Goal: Task Accomplishment & Management: Use online tool/utility

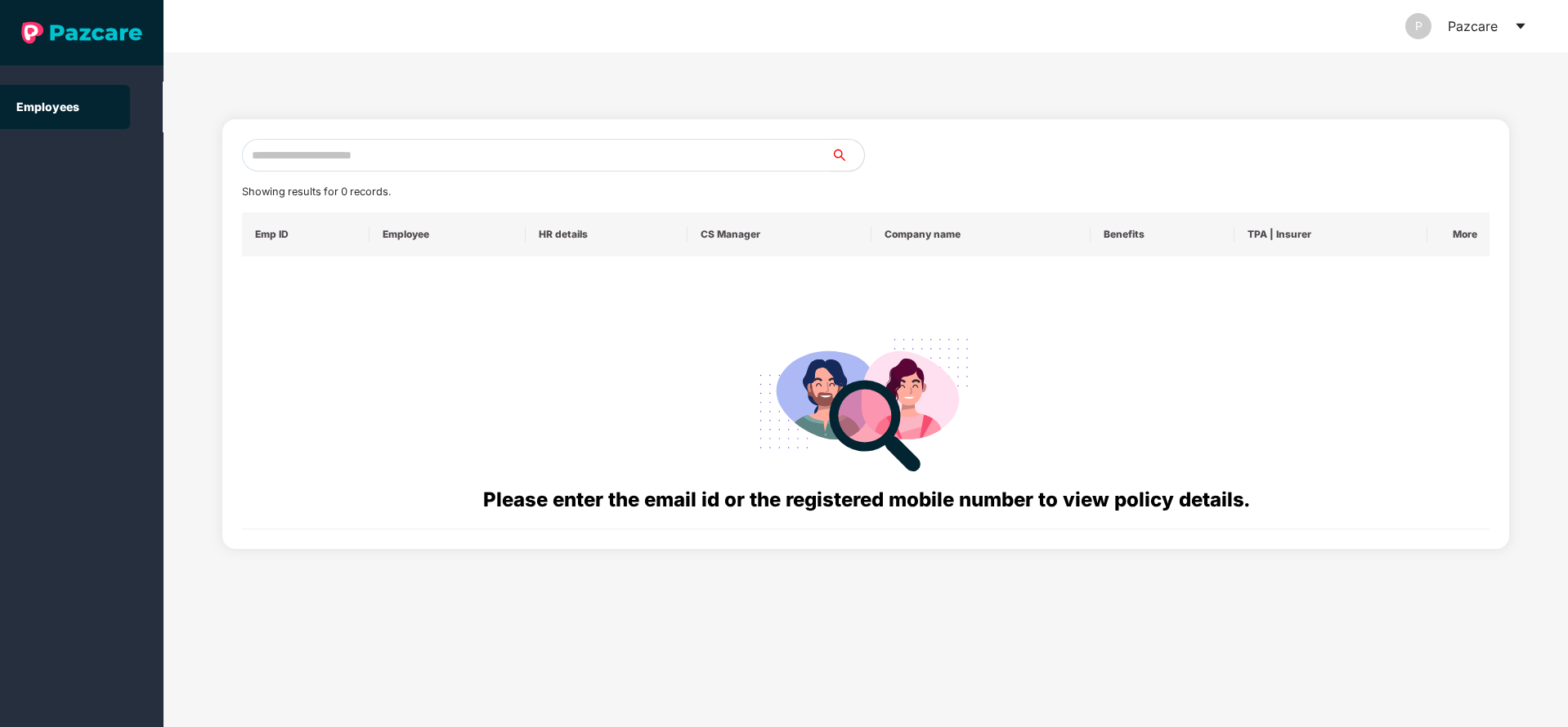
click at [1514, 34] on div "P Pazcare" at bounding box center [1466, 26] width 122 height 53
click at [1515, 32] on icon "caret-down" at bounding box center [1521, 26] width 13 height 13
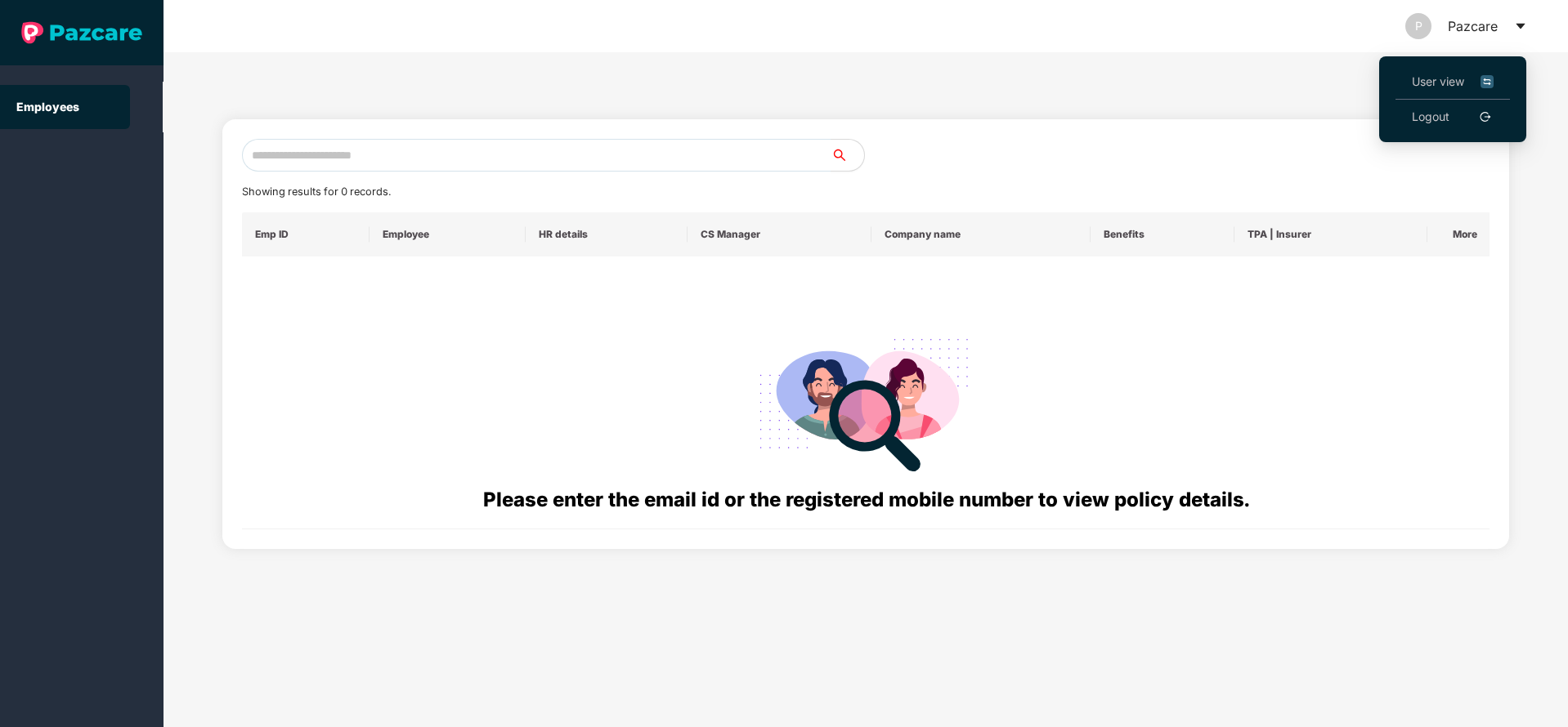
click at [1403, 82] on li "User view" at bounding box center [1453, 82] width 114 height 35
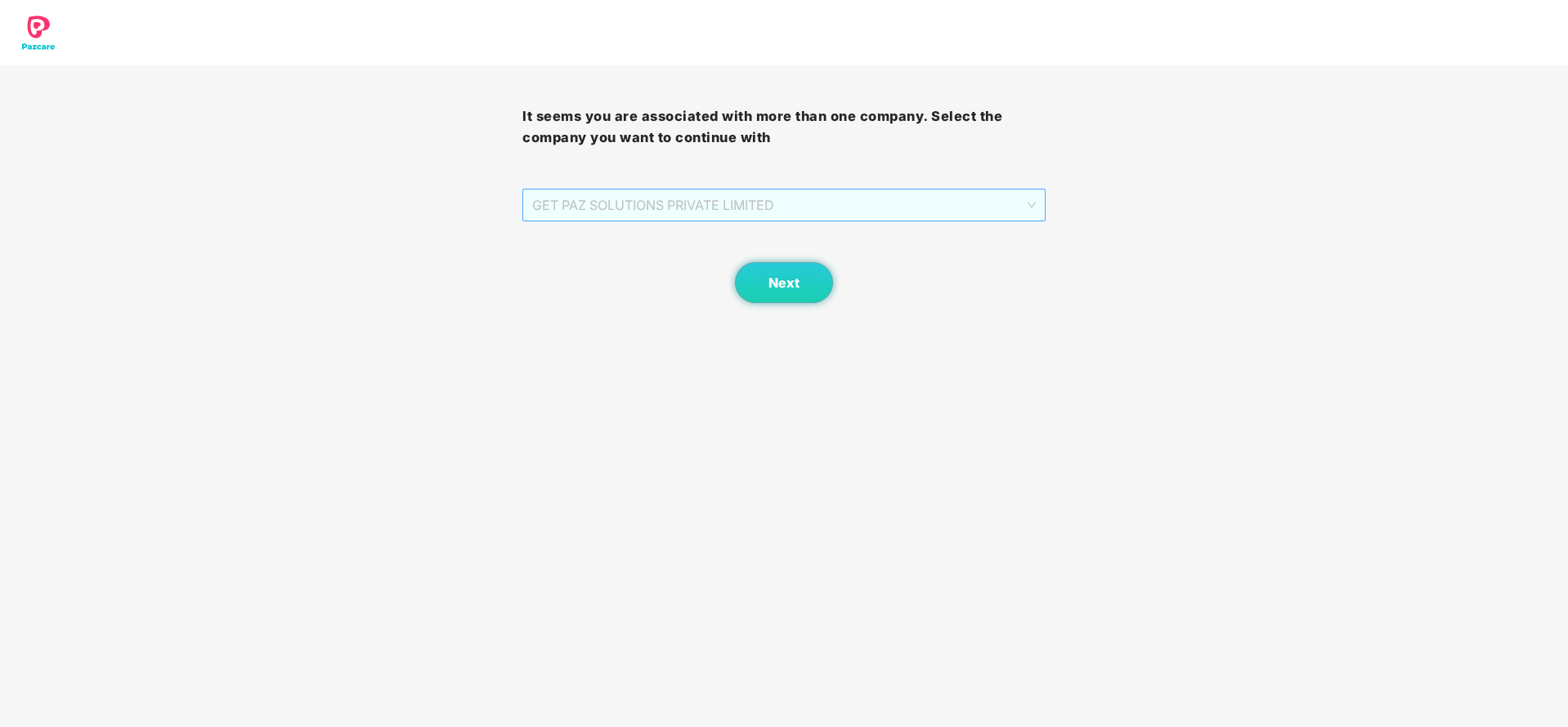
click at [751, 204] on span "GET PAZ SOLUTIONS PRIVATE LIMITED" at bounding box center [784, 205] width 502 height 31
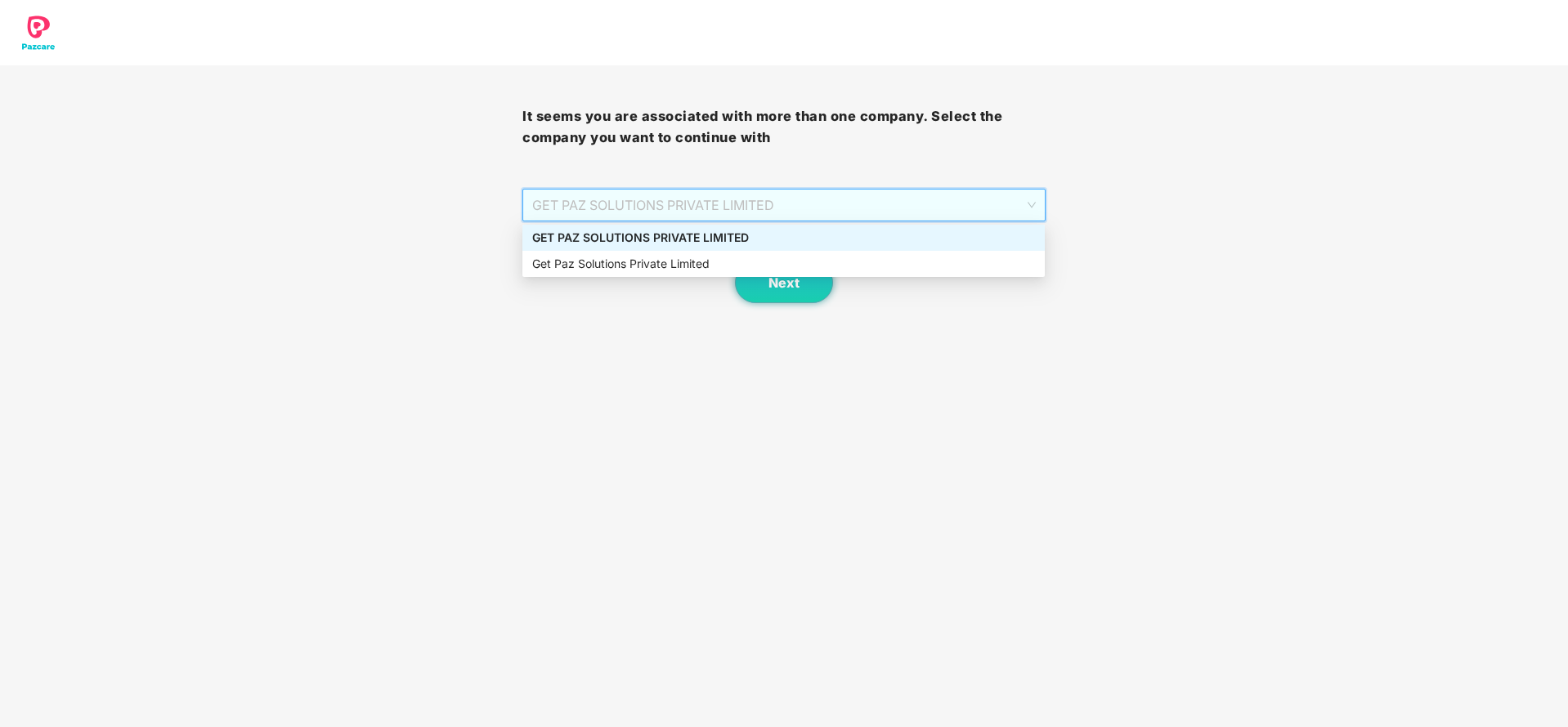
click at [743, 245] on div "GET PAZ SOLUTIONS PRIVATE LIMITED" at bounding box center [784, 237] width 502 height 18
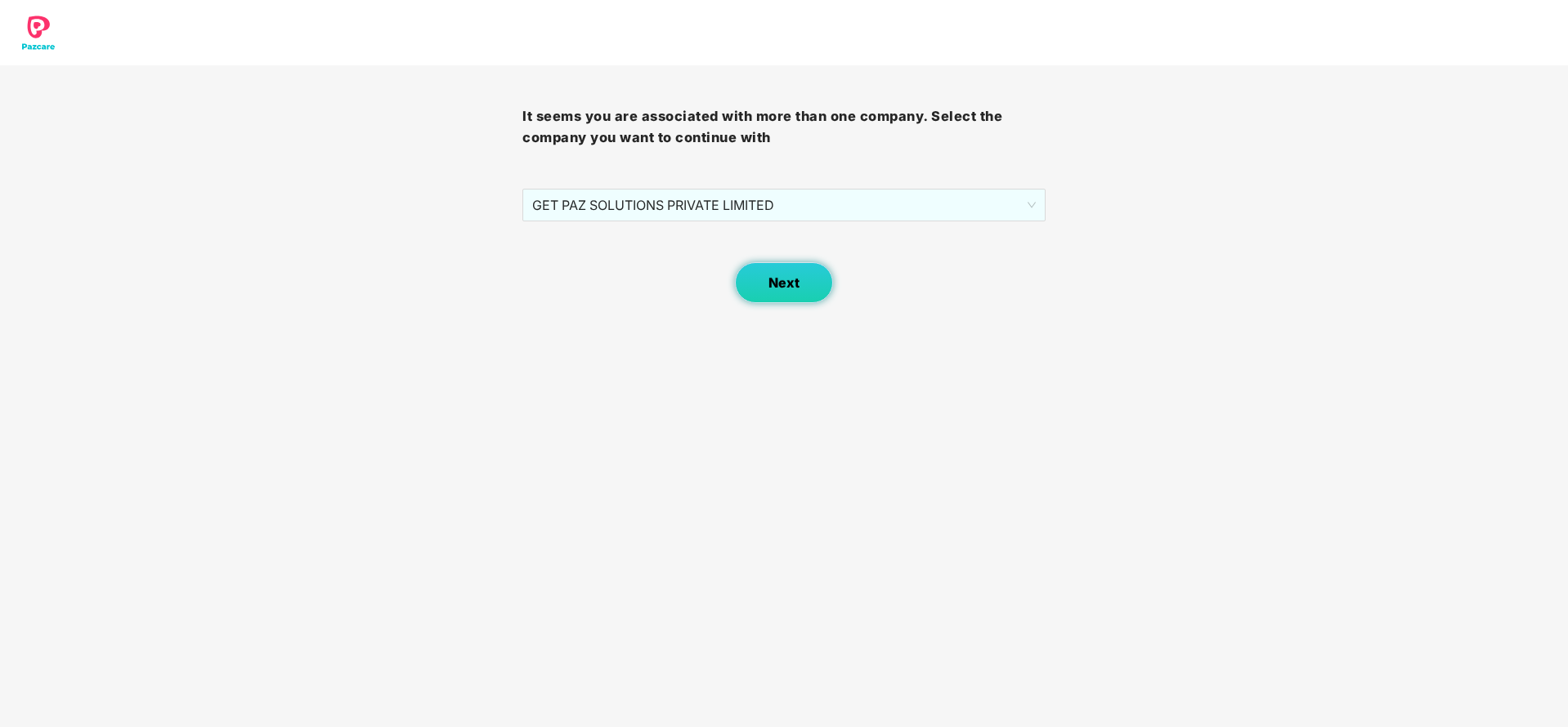
click at [768, 278] on span "Next" at bounding box center [784, 283] width 31 height 15
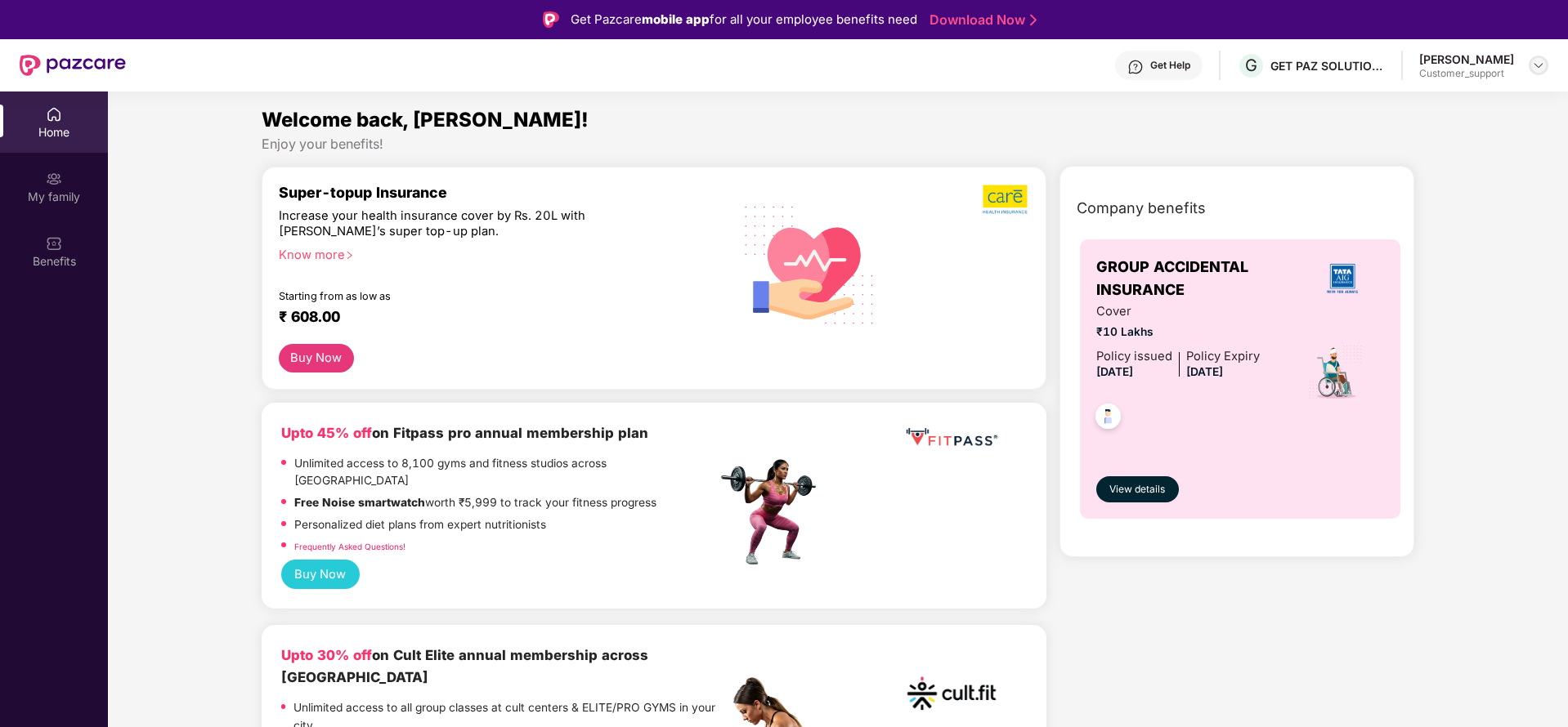
click at [1538, 60] on img at bounding box center [1538, 65] width 13 height 13
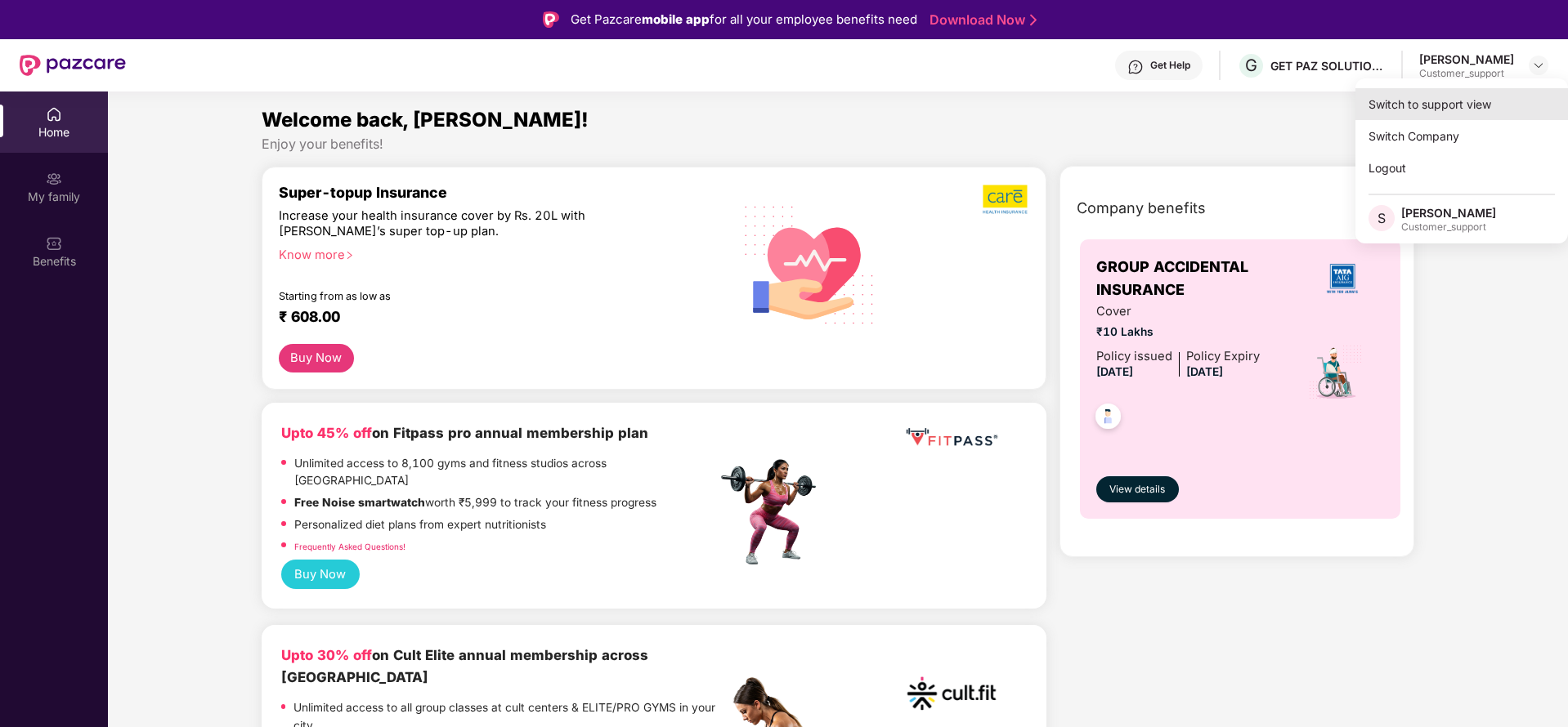
click at [1427, 112] on div "Switch to support view" at bounding box center [1462, 103] width 212 height 32
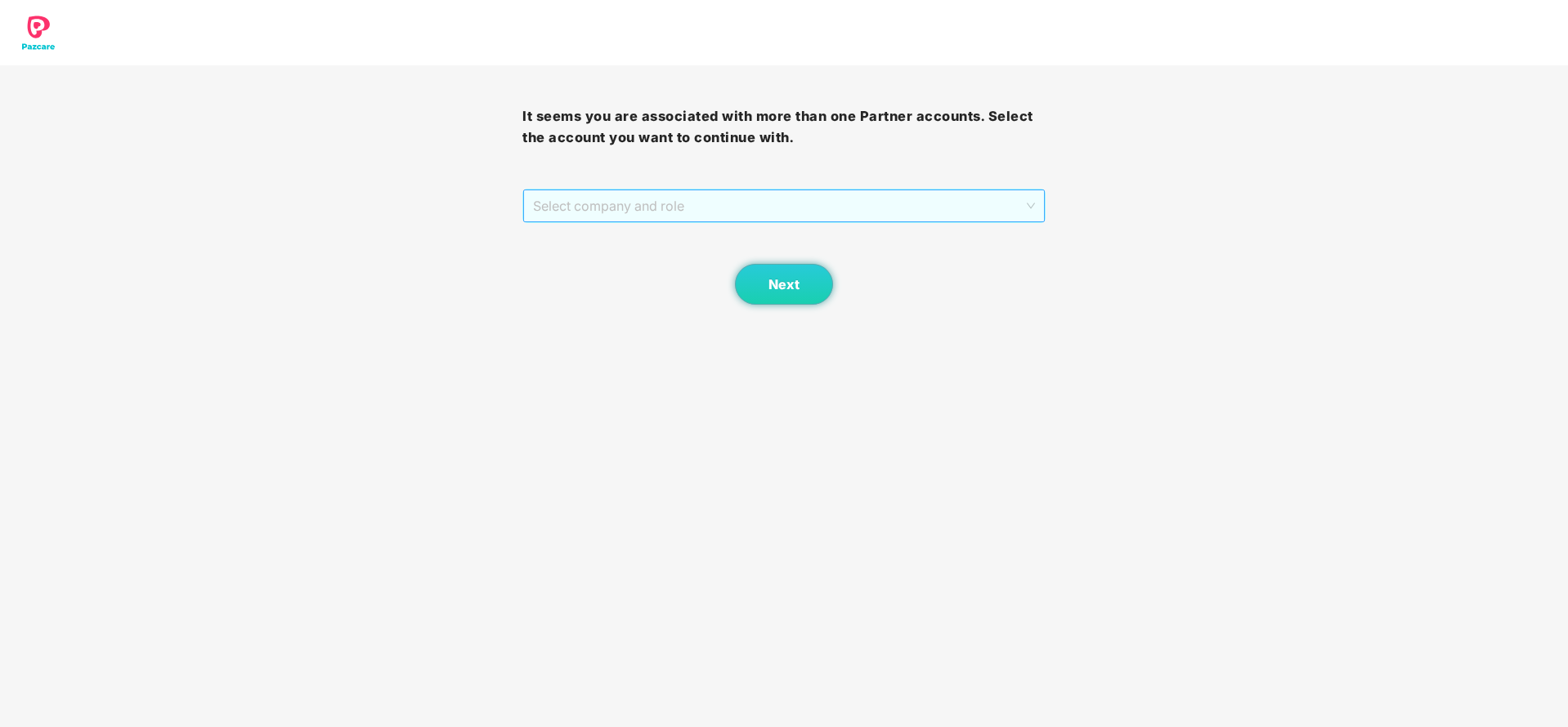
click at [703, 190] on span "Select company and role" at bounding box center [784, 206] width 502 height 31
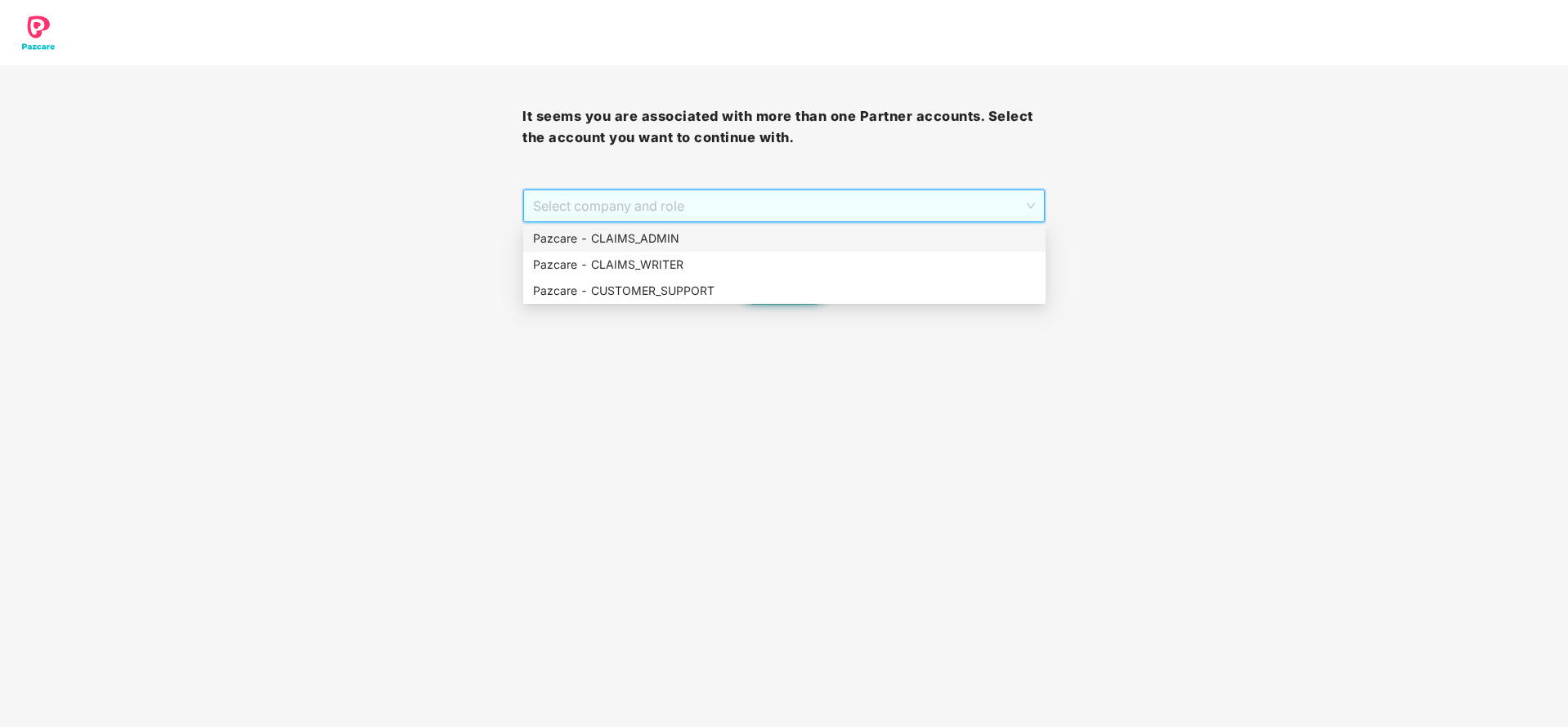
click at [713, 245] on div "Pazcare - CLAIMS_ADMIN" at bounding box center [784, 238] width 502 height 18
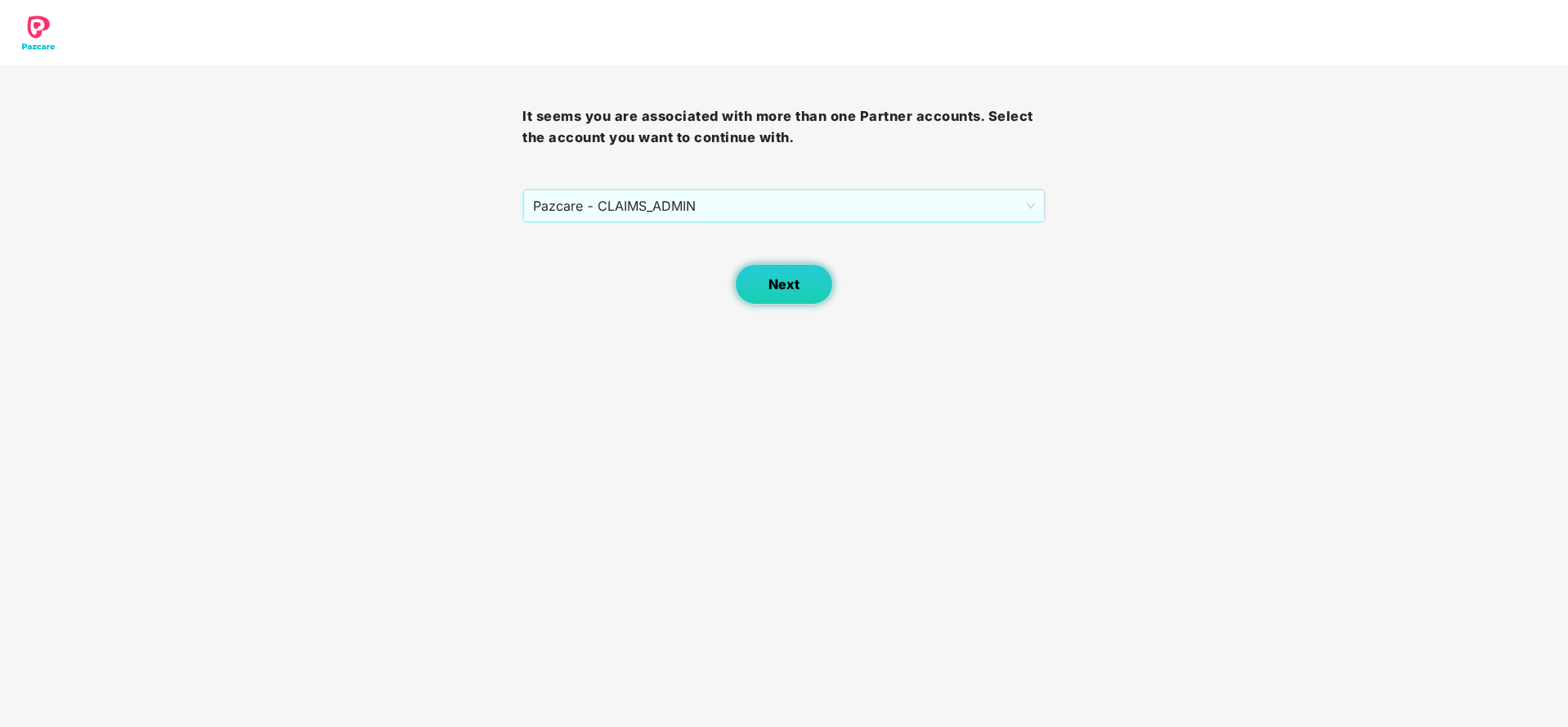
click at [786, 270] on button "Next" at bounding box center [784, 284] width 98 height 41
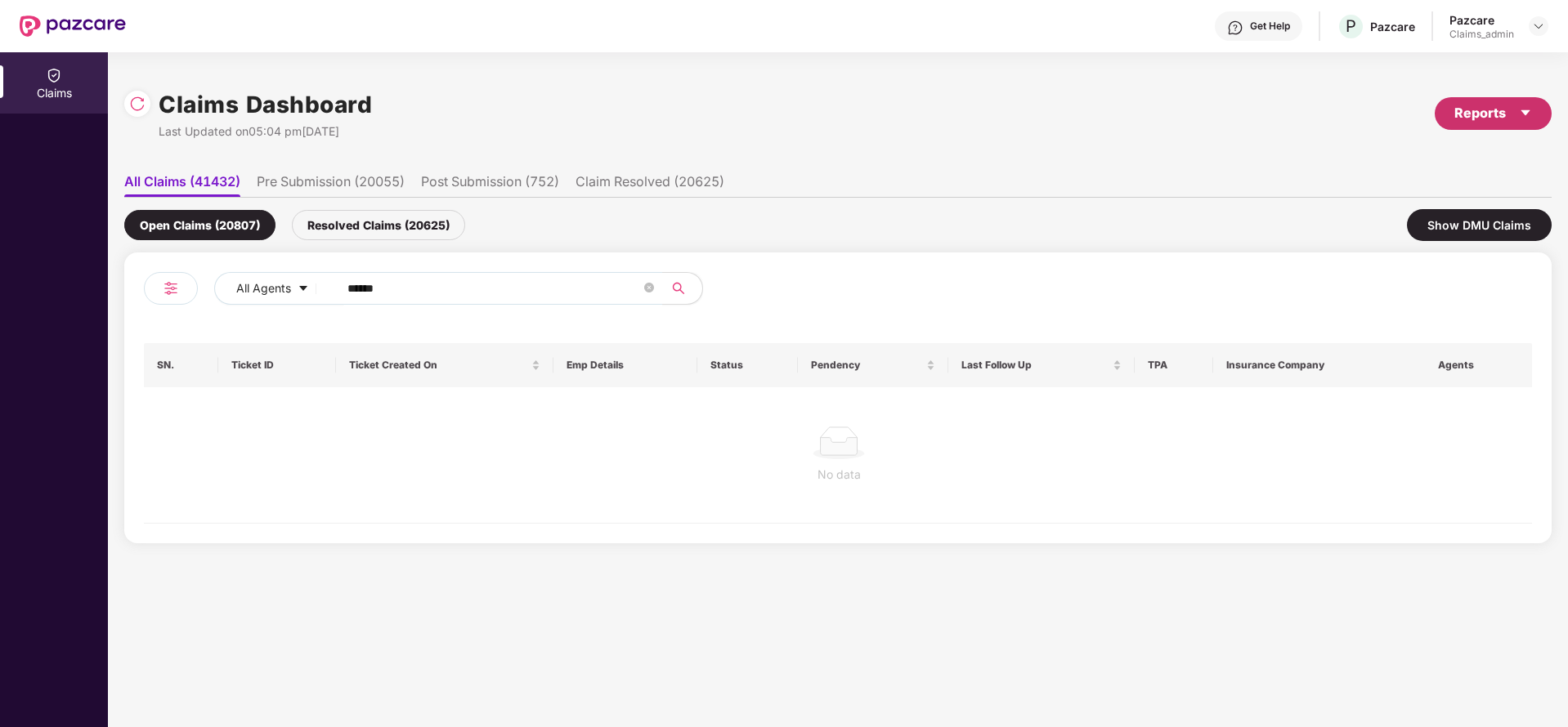
click at [1490, 117] on div "Reports" at bounding box center [1494, 113] width 78 height 21
click at [1390, 197] on div "Claims Pendency Report" at bounding box center [1423, 189] width 131 height 18
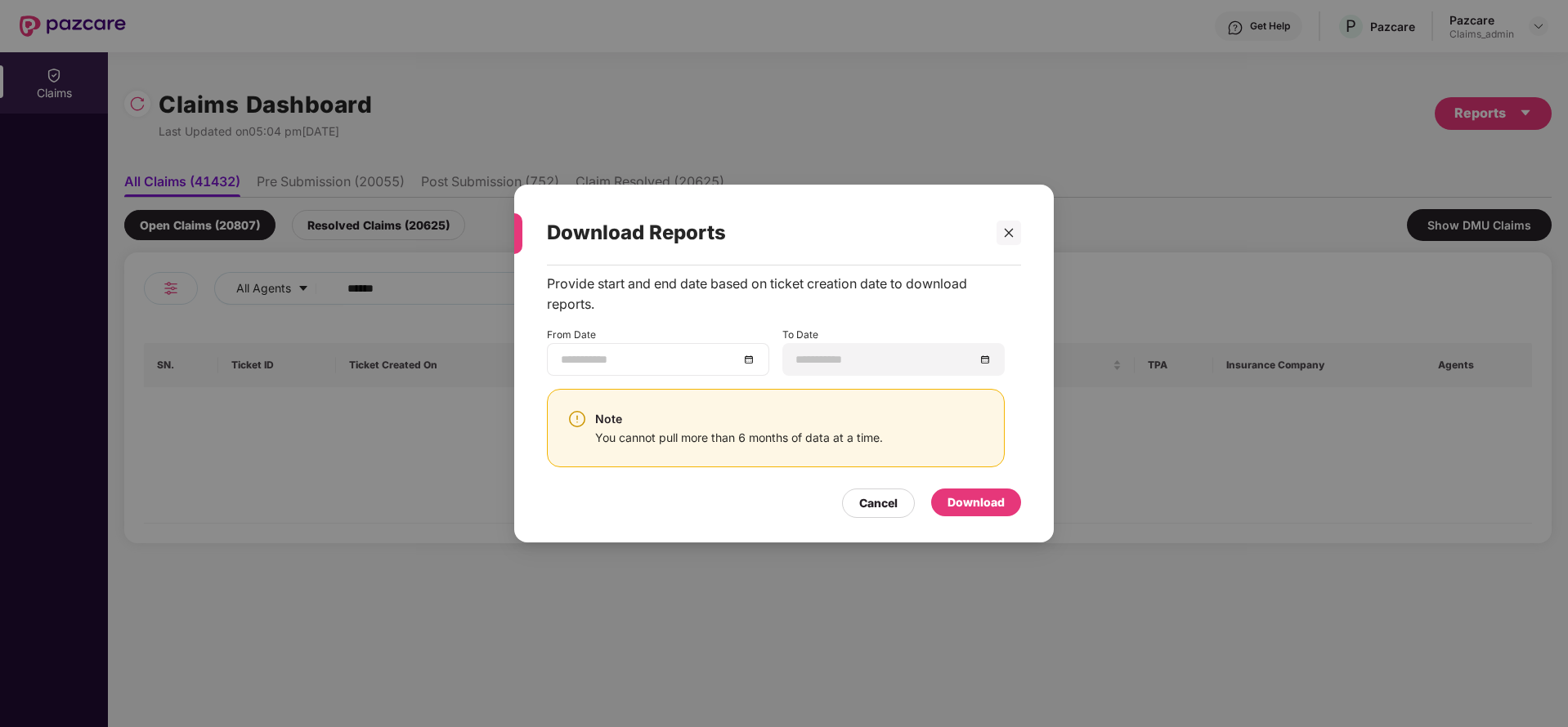
click at [742, 364] on div at bounding box center [657, 360] width 195 height 18
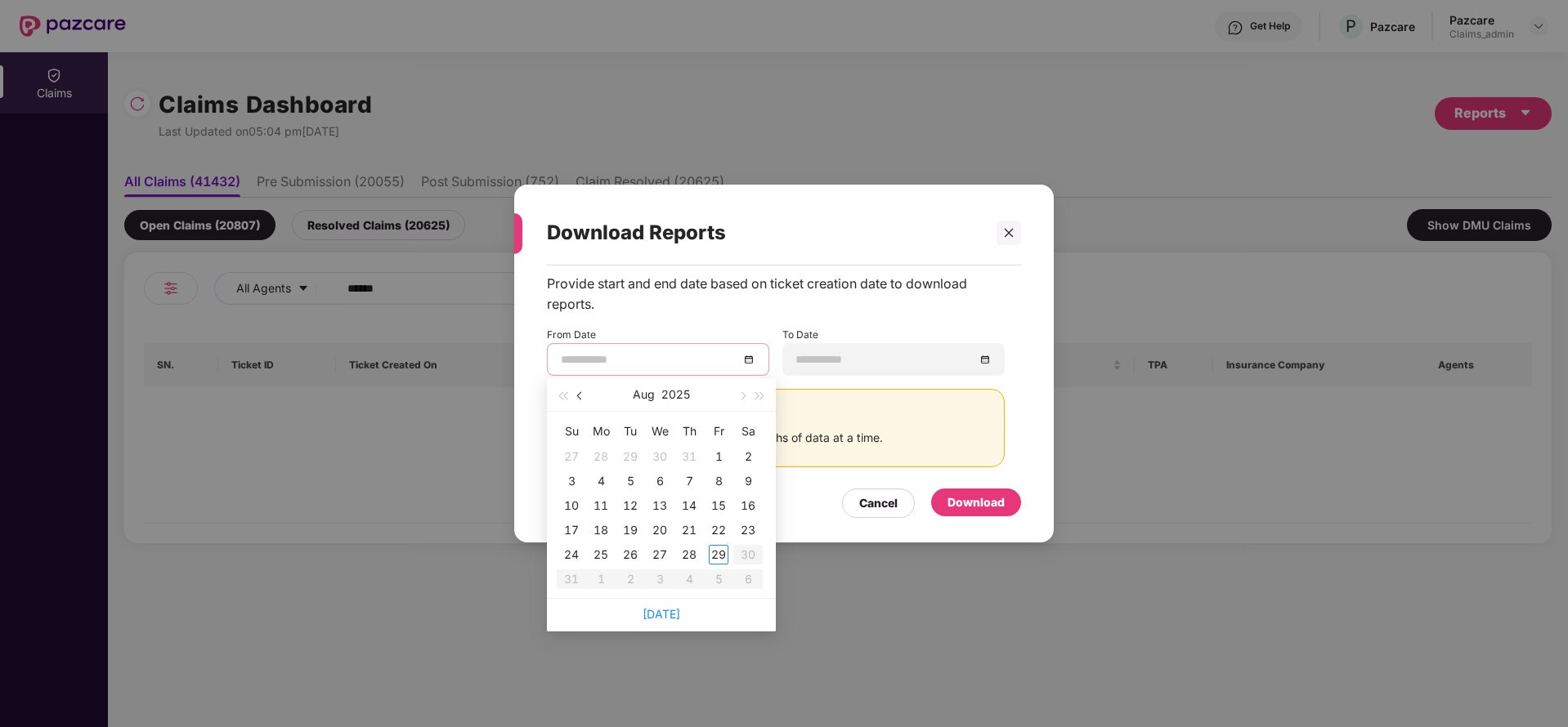
click at [579, 394] on span "button" at bounding box center [580, 396] width 8 height 8
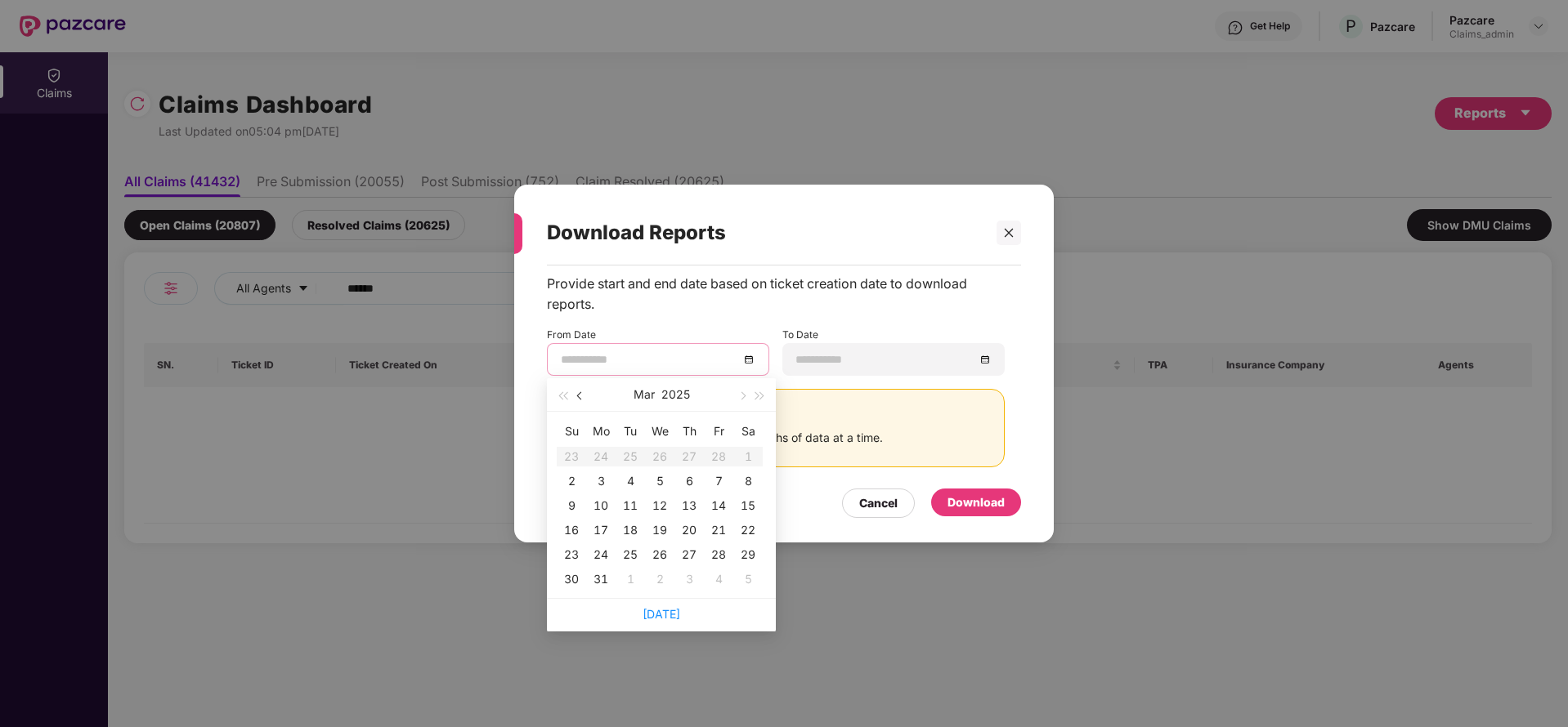
click at [579, 394] on span "button" at bounding box center [580, 396] width 8 height 8
click at [743, 392] on button "button" at bounding box center [742, 394] width 18 height 33
type input "**********"
click at [570, 483] on div "2" at bounding box center [571, 481] width 20 height 20
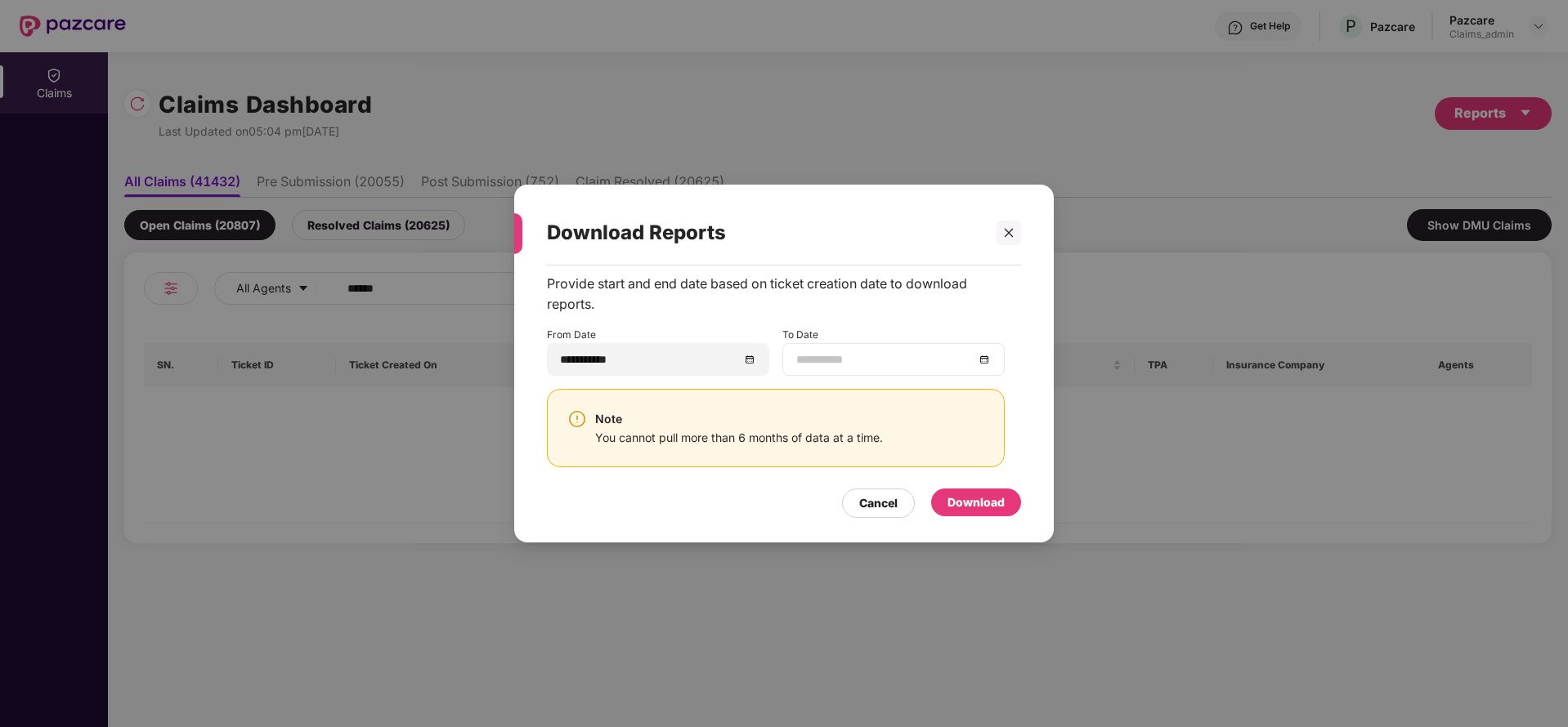
click at [982, 358] on div at bounding box center [893, 360] width 195 height 18
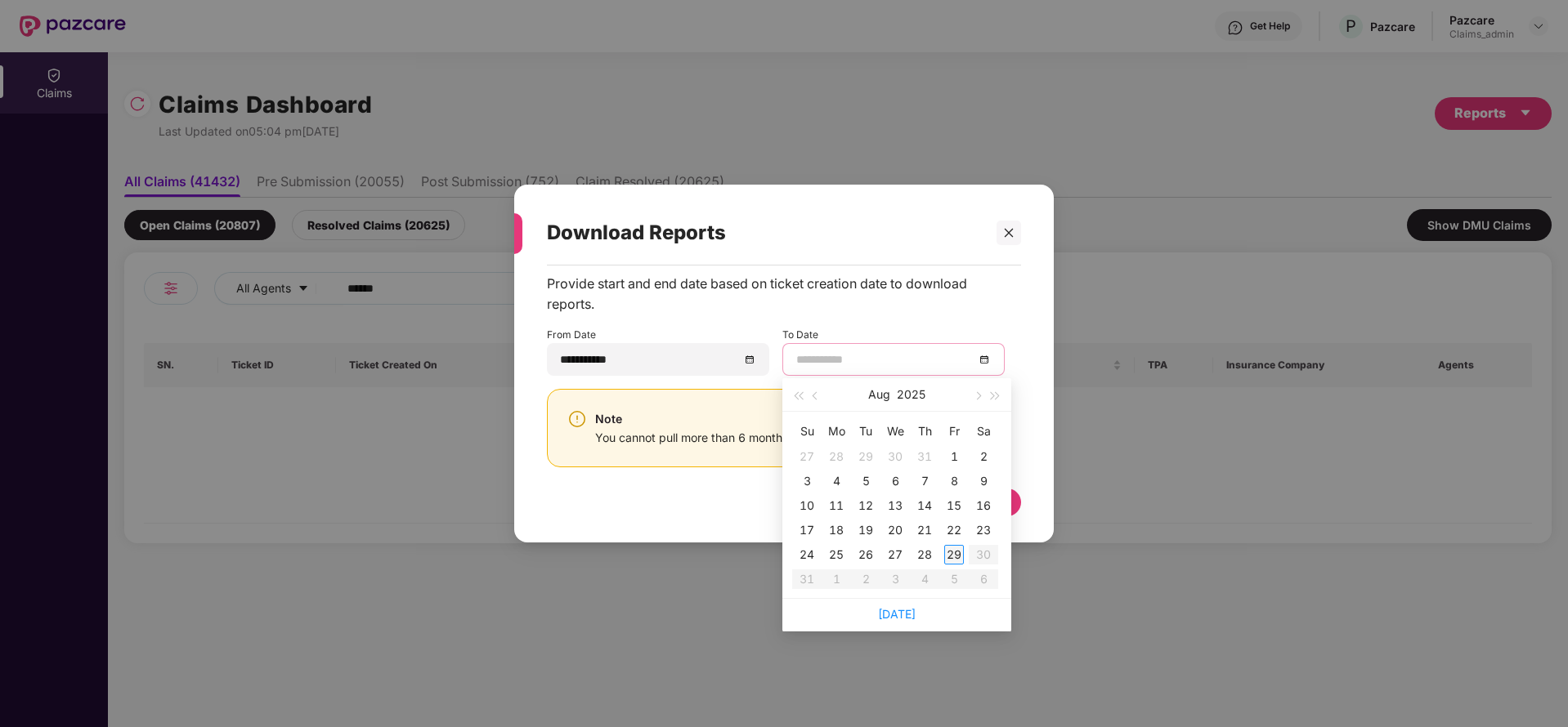
type input "**********"
click at [951, 550] on div "29" at bounding box center [954, 555] width 20 height 20
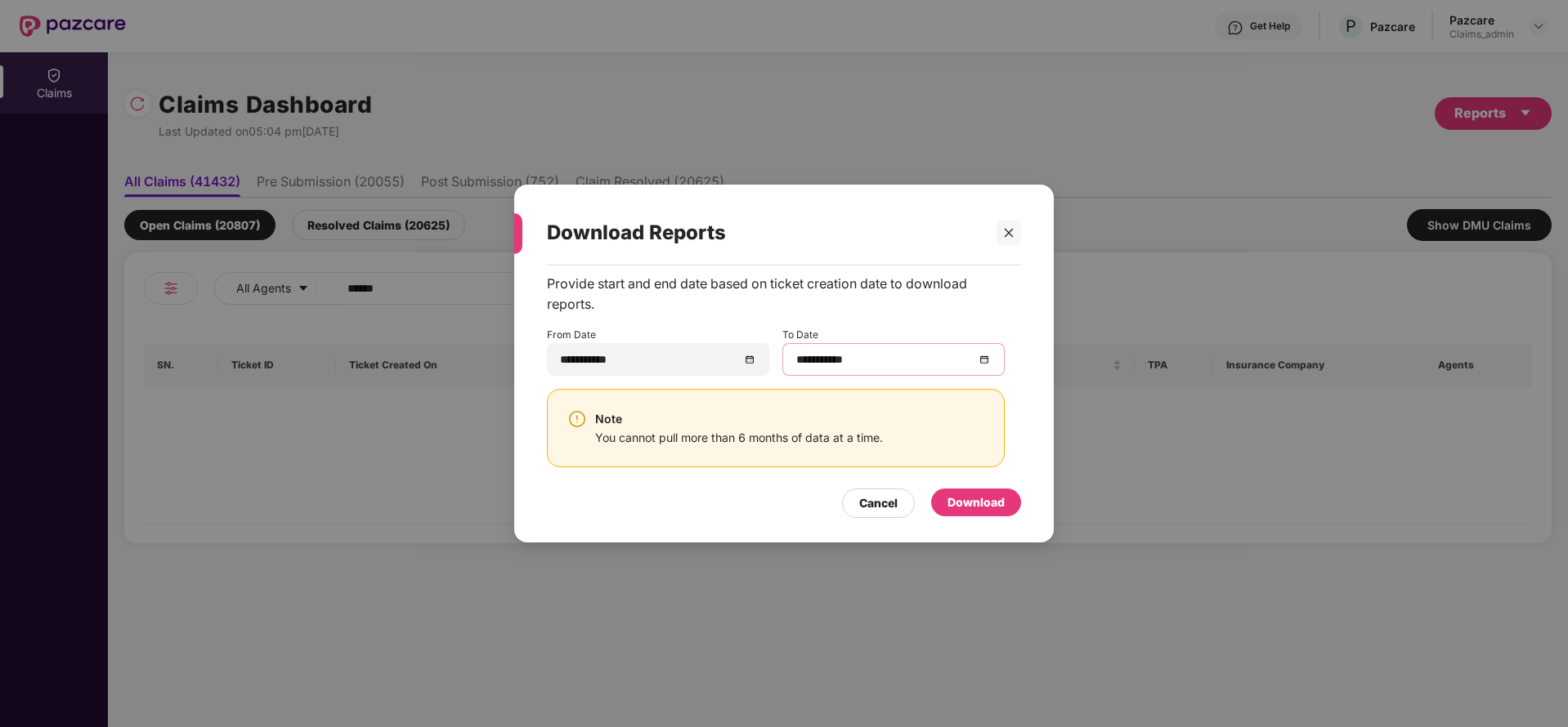
click at [967, 516] on div "Download" at bounding box center [976, 502] width 90 height 28
